Goal: Information Seeking & Learning: Find specific fact

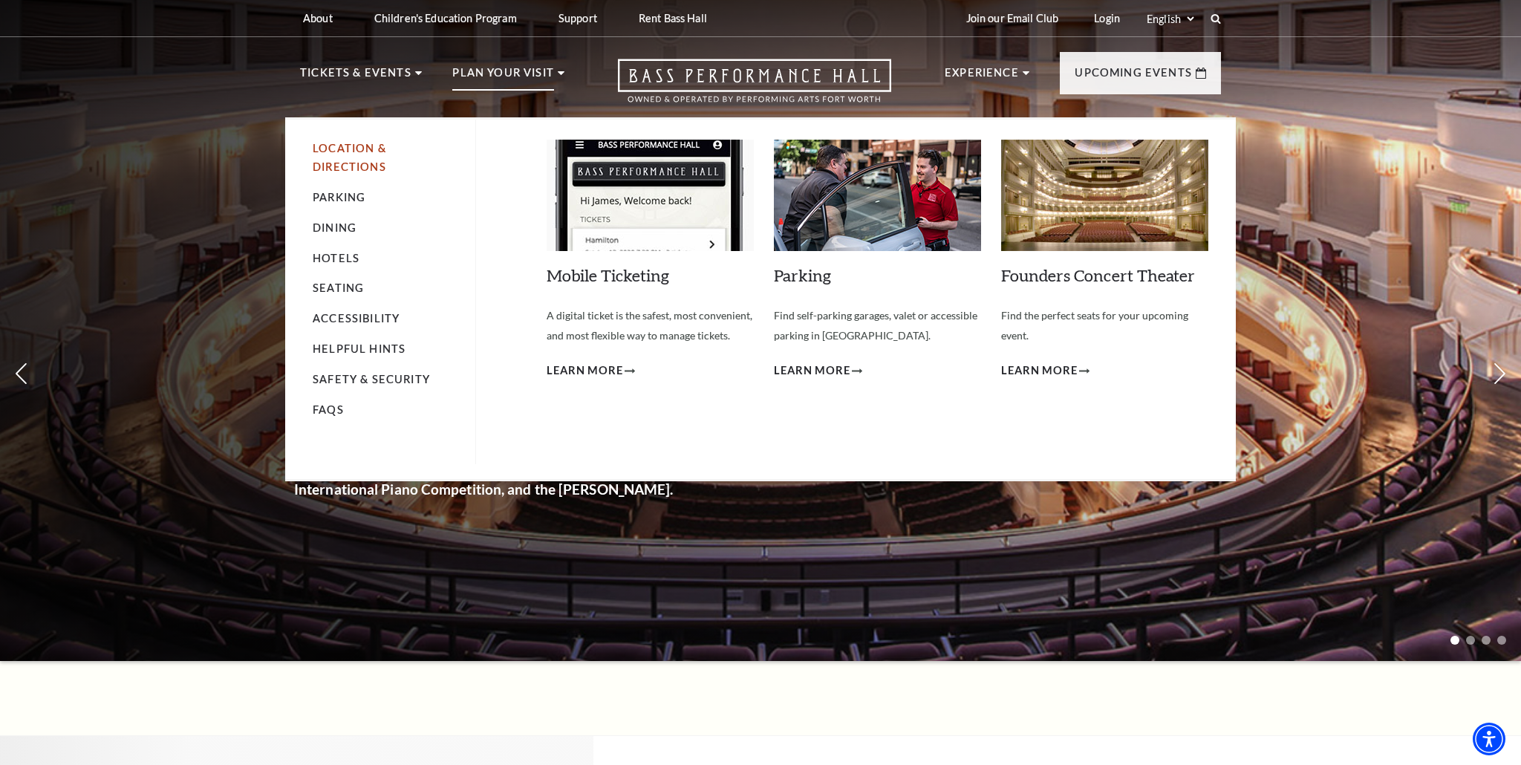
click at [355, 161] on link "Location & Directions" at bounding box center [350, 157] width 74 height 31
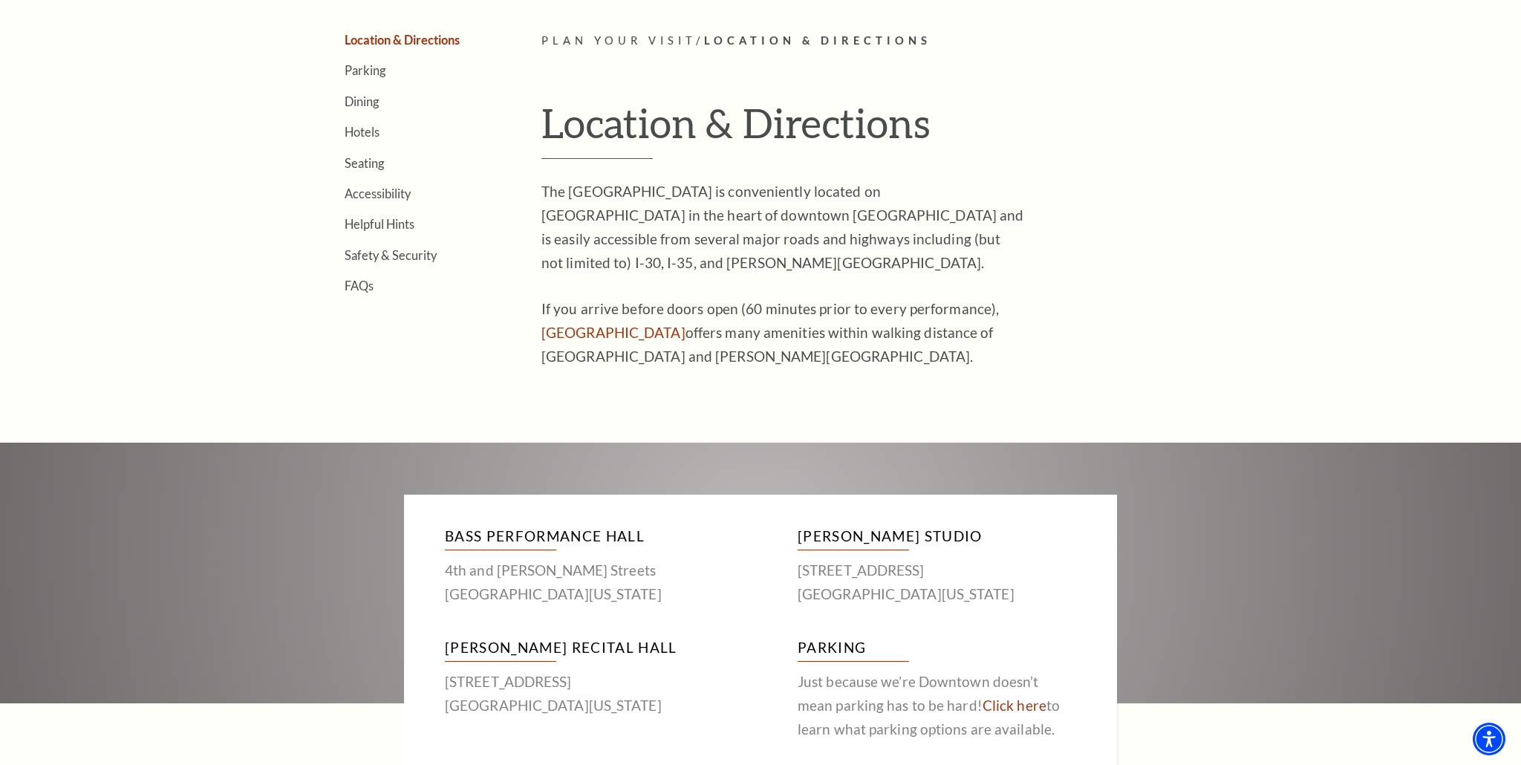
scroll to position [455, 0]
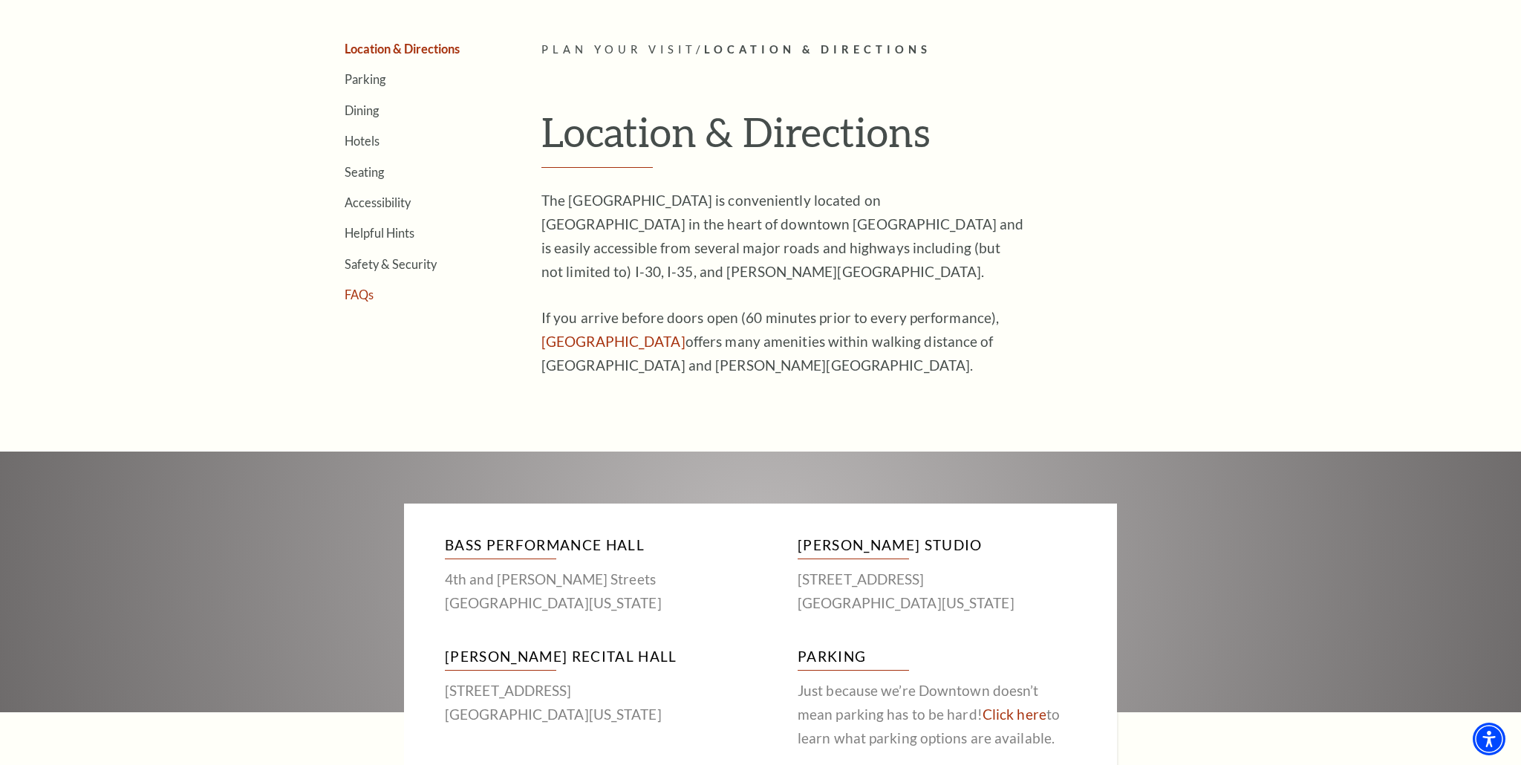
click at [363, 297] on link "FAQs" at bounding box center [358, 294] width 29 height 14
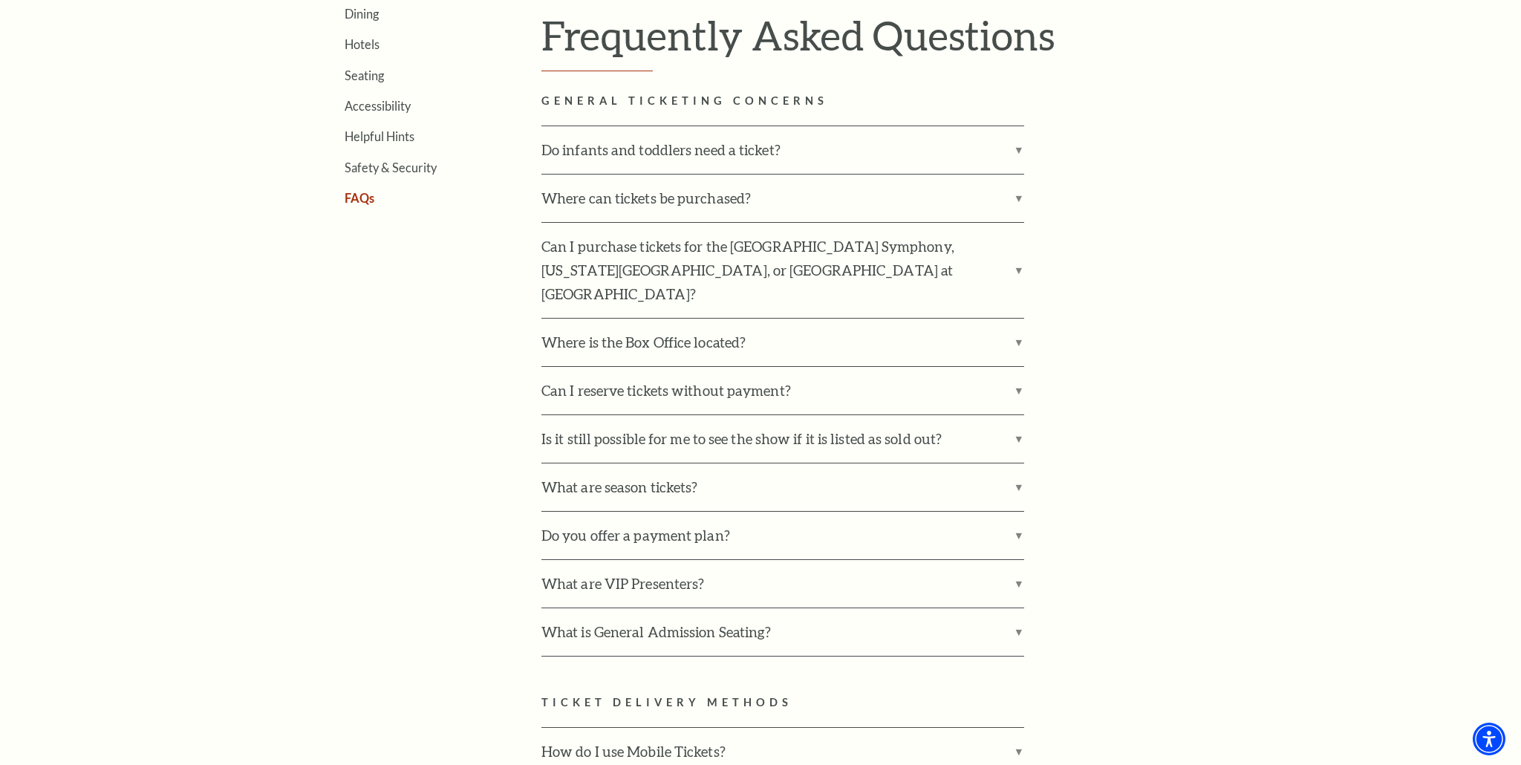
scroll to position [600, 0]
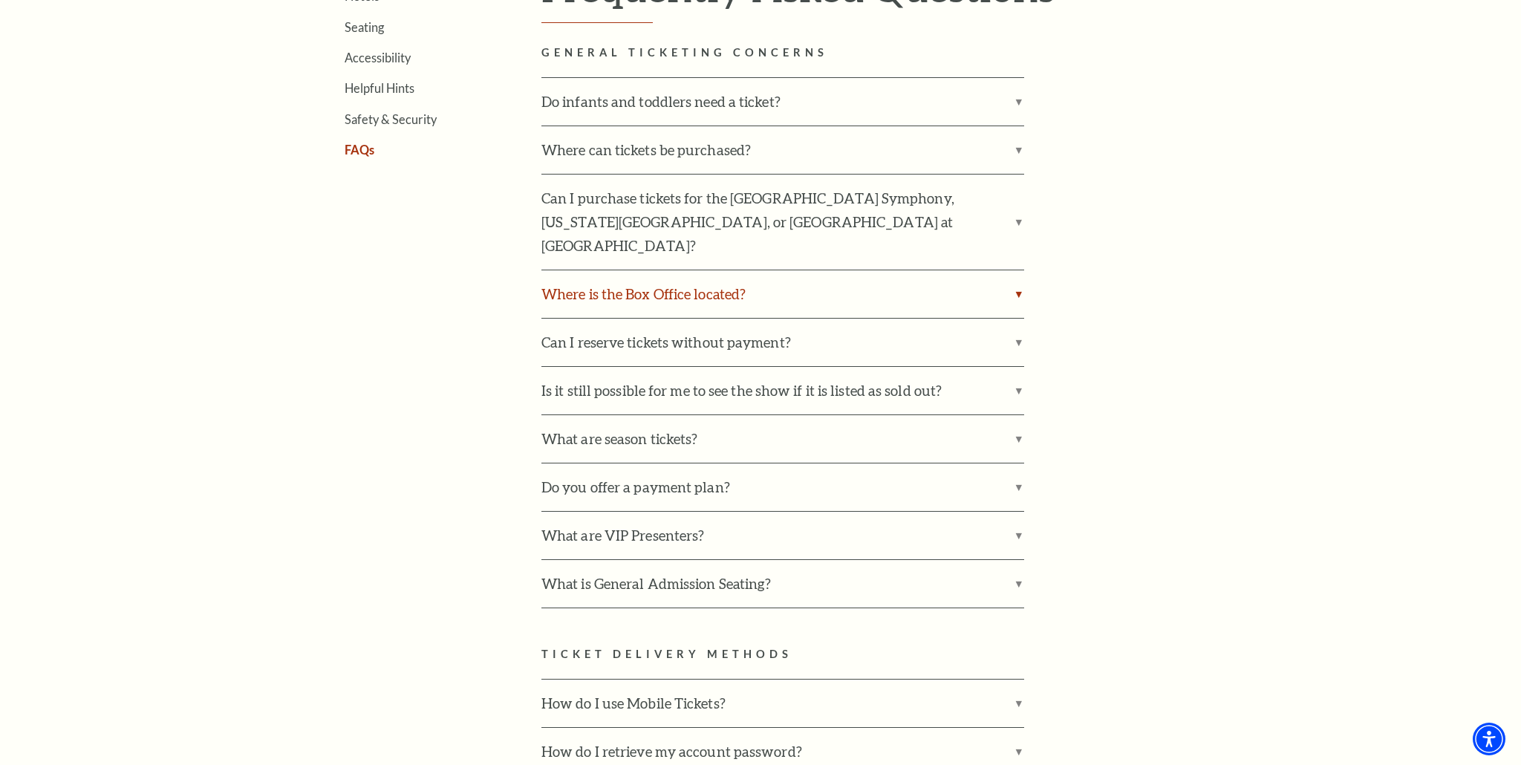
click at [598, 270] on label "Where is the Box Office located?" at bounding box center [782, 294] width 483 height 48
click at [0, 0] on input "Where is the Box Office located?" at bounding box center [0, 0] width 0 height 0
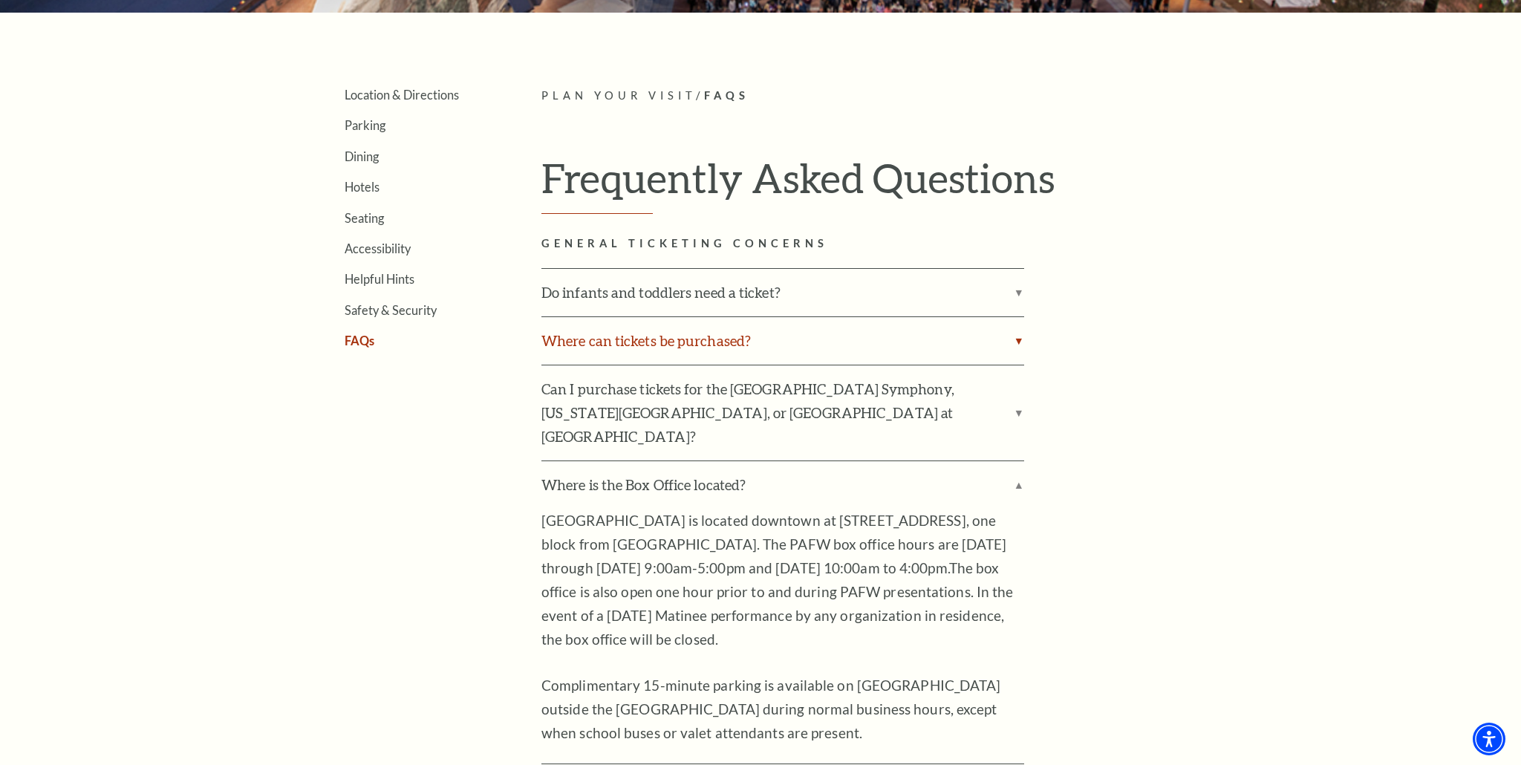
scroll to position [395, 0]
